Goal: Complete application form

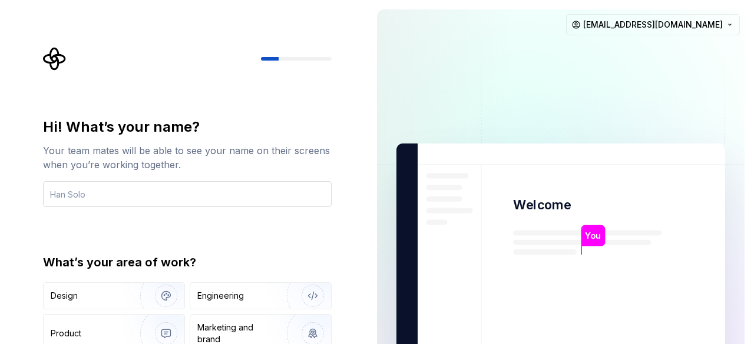
click at [241, 185] on input "text" at bounding box center [187, 194] width 288 height 26
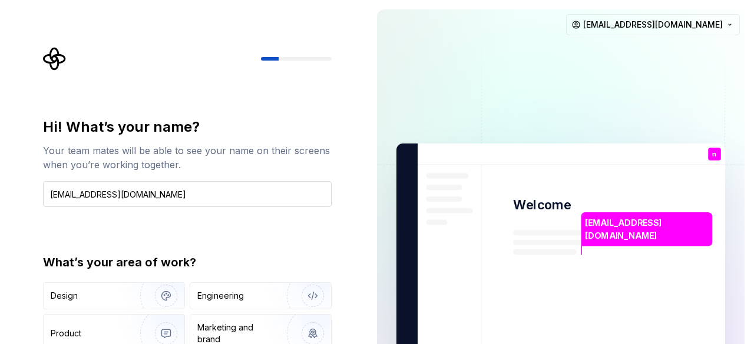
click at [280, 187] on input "nandinidoke96@gmail.com" at bounding box center [187, 194] width 288 height 26
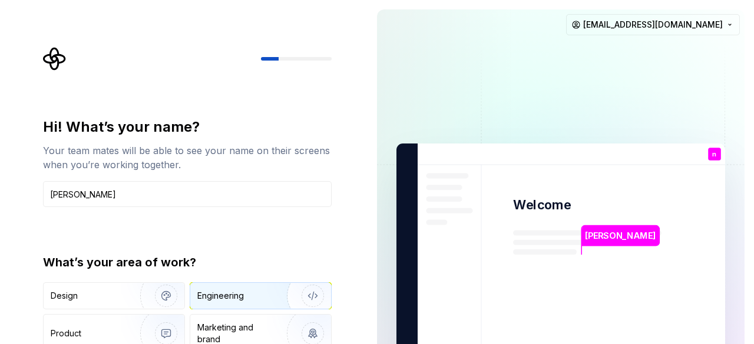
type input "nandini doke"
click at [264, 290] on div "Engineering" at bounding box center [244, 296] width 94 height 12
click at [549, 278] on rect at bounding box center [587, 309] width 148 height 66
click at [341, 316] on div "Hi! What’s your name? Your team mates will be able to see your name on their sc…" at bounding box center [191, 236] width 310 height 378
click at [341, 337] on div "Hi! What’s your name? Your team mates will be able to see your name on their sc…" at bounding box center [191, 236] width 310 height 378
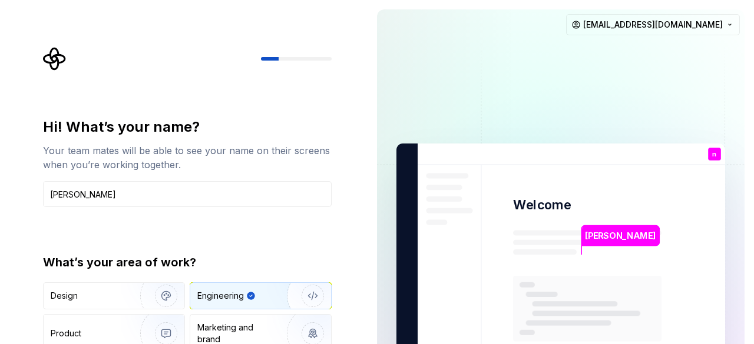
click at [341, 337] on div "Hi! What’s your name? Your team mates will be able to see your name on their sc…" at bounding box center [191, 236] width 310 height 378
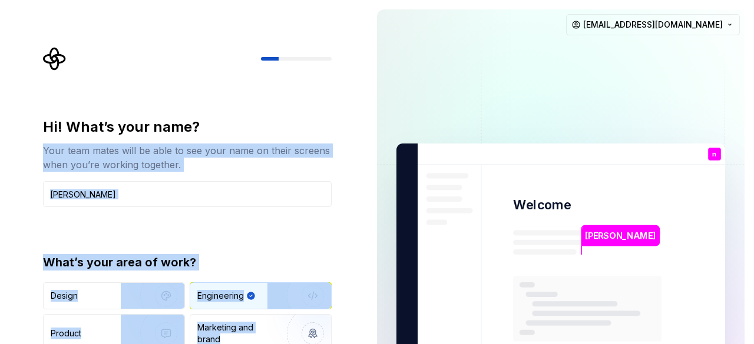
drag, startPoint x: 341, startPoint y: 337, endPoint x: 339, endPoint y: 137, distance: 200.8
click at [339, 137] on div "Hi! What’s your name? Your team mates will be able to see your name on their sc…" at bounding box center [191, 236] width 310 height 378
click at [353, 167] on div "Hi! What’s your name? Your team mates will be able to see your name on their sc…" at bounding box center [183, 265] width 367 height 531
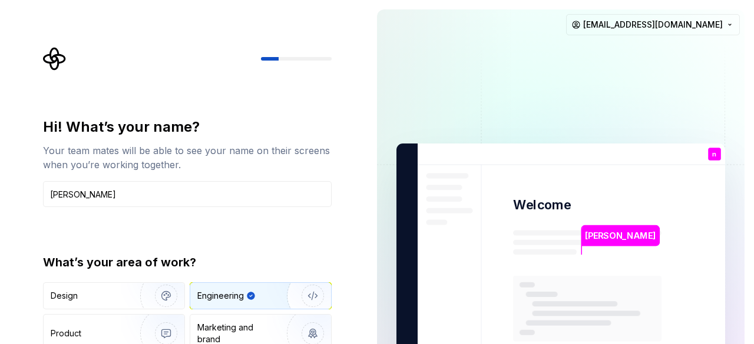
click at [611, 231] on p "nandini doke" at bounding box center [620, 236] width 71 height 13
click at [234, 144] on div "Your team mates will be able to see your name on their screens when you’re work…" at bounding box center [187, 158] width 288 height 28
click at [271, 208] on div "Hi! What’s your name? Your team mates will be able to see your name on their sc…" at bounding box center [187, 251] width 288 height 267
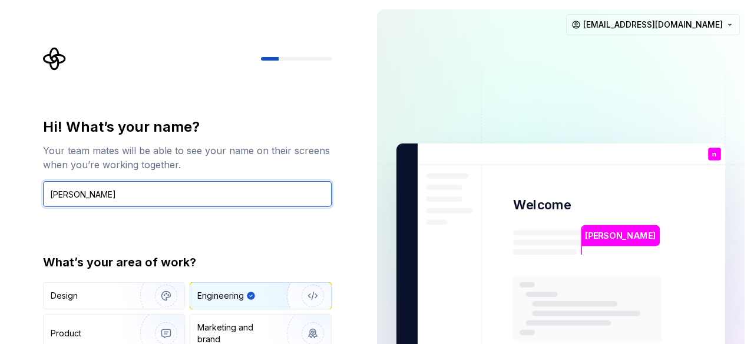
click at [267, 201] on input "nandini doke" at bounding box center [187, 194] width 288 height 26
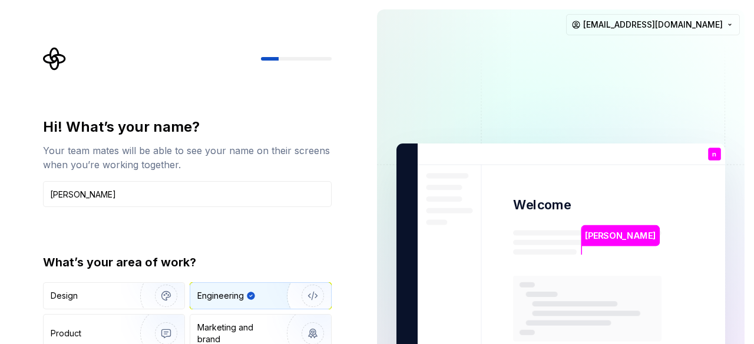
drag, startPoint x: 554, startPoint y: 208, endPoint x: 605, endPoint y: 258, distance: 71.2
click at [605, 258] on img at bounding box center [560, 266] width 477 height 556
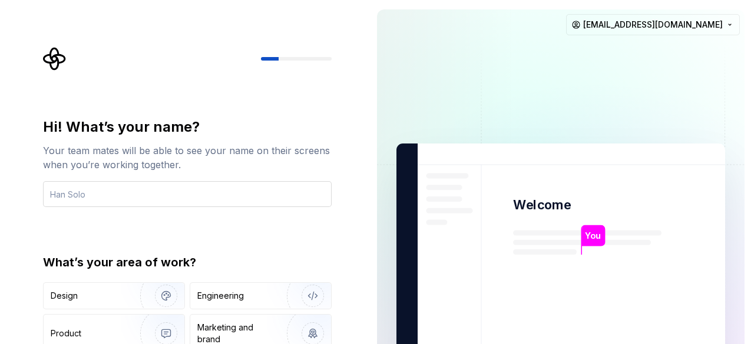
click at [134, 188] on input "text" at bounding box center [187, 194] width 288 height 26
click at [285, 312] on div "Design Engineering Product Marketing and brand Other" at bounding box center [187, 334] width 288 height 102
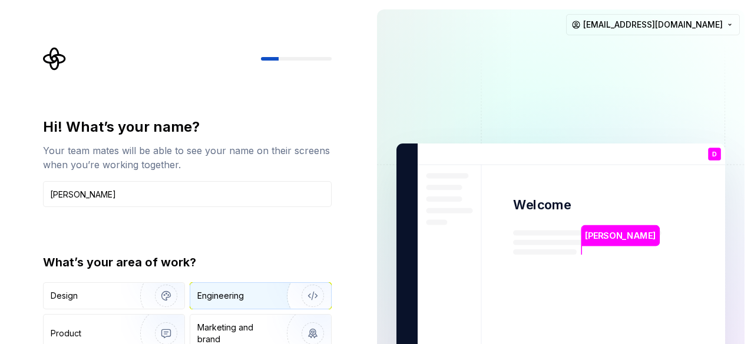
click at [285, 299] on img "button" at bounding box center [304, 296] width 75 height 79
click at [315, 298] on img "button" at bounding box center [304, 296] width 75 height 79
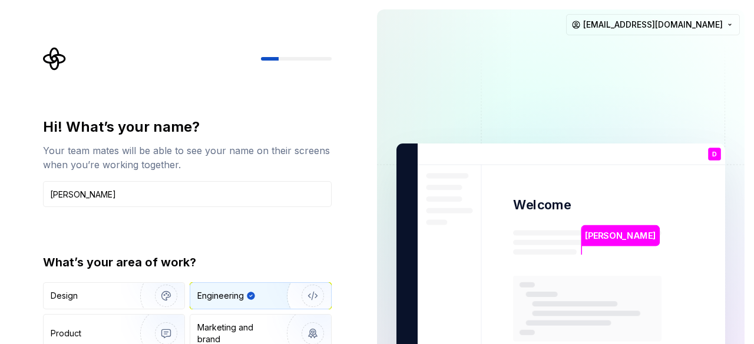
click at [315, 298] on img "button" at bounding box center [304, 296] width 75 height 79
click at [609, 248] on div "[PERSON_NAME]" at bounding box center [620, 239] width 79 height 29
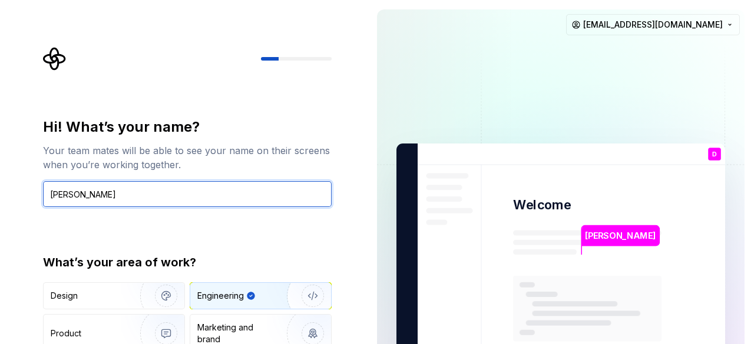
click at [316, 185] on input "[PERSON_NAME]" at bounding box center [187, 194] width 288 height 26
type input "[PERSON_NAME]"
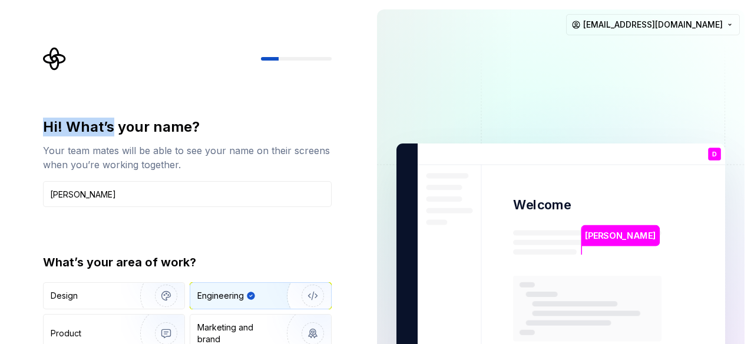
drag, startPoint x: 110, startPoint y: 124, endPoint x: 87, endPoint y: 60, distance: 68.0
click at [87, 60] on div "Hi! What’s your name? Your team mates will be able to see your name on their sc…" at bounding box center [191, 236] width 310 height 378
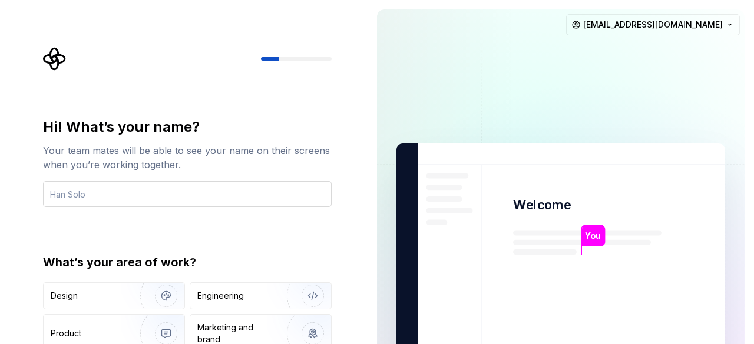
click at [179, 190] on input "text" at bounding box center [187, 194] width 288 height 26
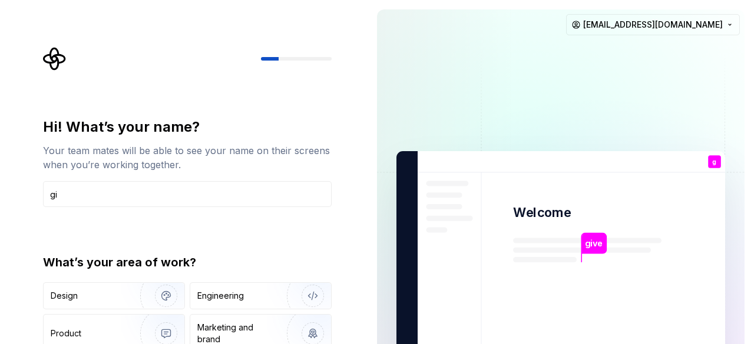
type input "g"
